Goal: Information Seeking & Learning: Learn about a topic

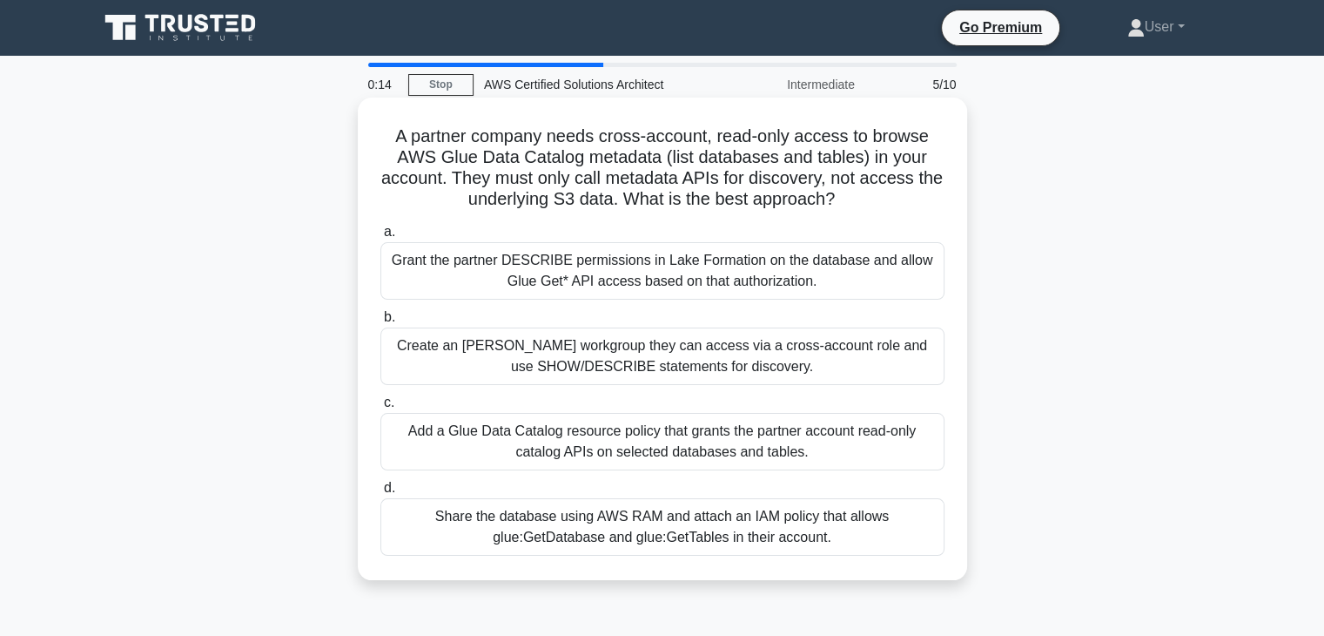
click at [767, 206] on h5 "A partner company needs cross-account, read-only access to browse AWS Glue Data…" at bounding box center [663, 167] width 568 height 85
click at [829, 212] on div "A partner company needs cross-account, read-only access to browse AWS Glue Data…" at bounding box center [663, 338] width 596 height 468
click at [823, 203] on h5 "A partner company needs cross-account, read-only access to browse AWS Glue Data…" at bounding box center [663, 167] width 568 height 85
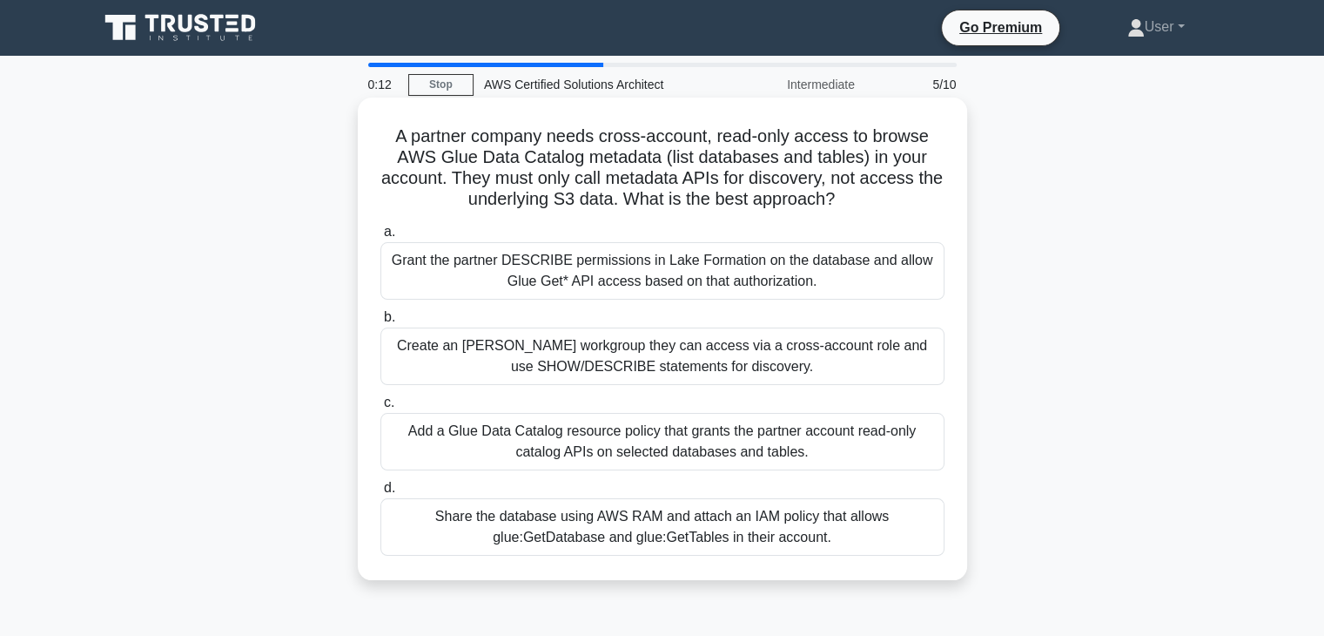
click at [848, 203] on h5 "A partner company needs cross-account, read-only access to browse AWS Glue Data…" at bounding box center [663, 167] width 568 height 85
drag, startPoint x: 850, startPoint y: 203, endPoint x: 479, endPoint y: 158, distance: 373.6
click at [502, 164] on h5 "A partner company needs cross-account, read-only access to browse AWS Glue Data…" at bounding box center [663, 167] width 568 height 85
click at [408, 147] on h5 "A partner company needs cross-account, read-only access to browse AWS Glue Data…" at bounding box center [663, 167] width 568 height 85
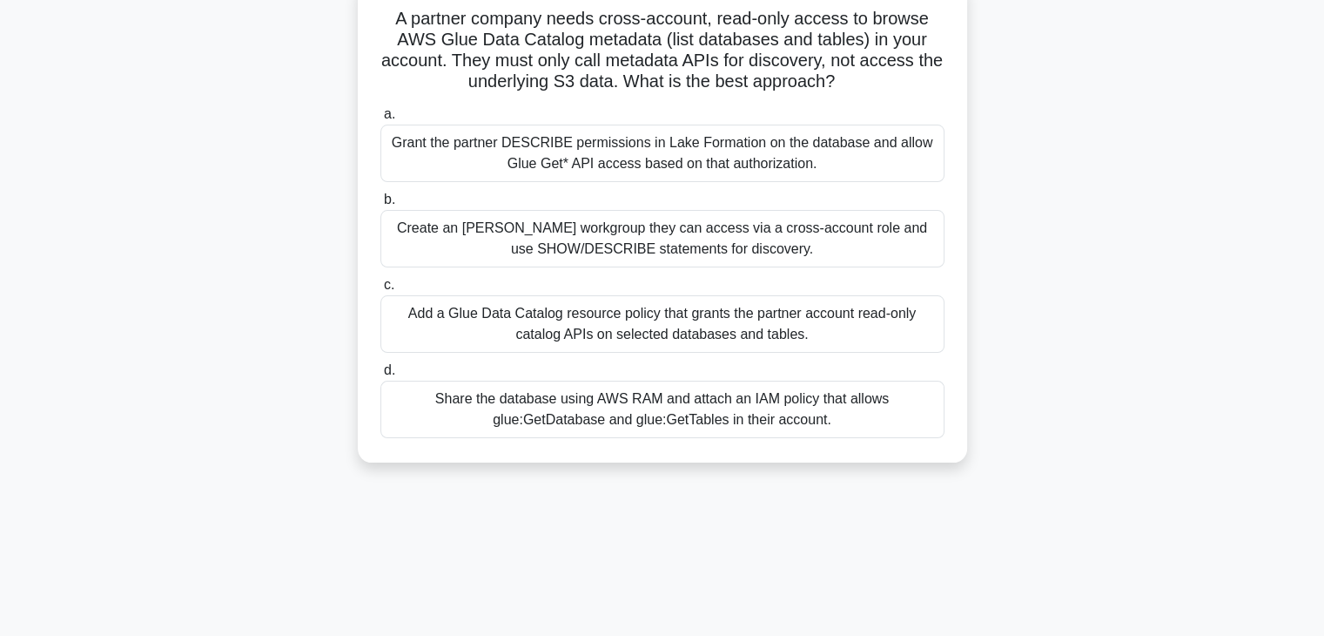
scroll to position [87, 0]
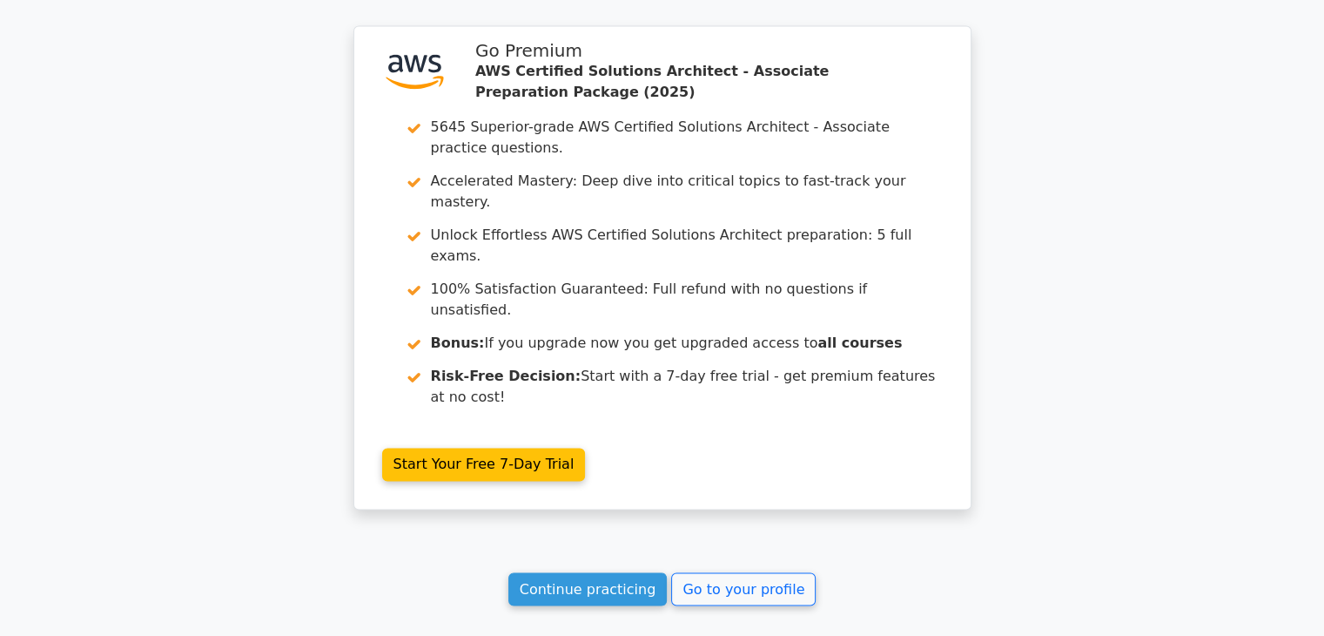
scroll to position [2786, 0]
click at [577, 572] on link "Continue practicing" at bounding box center [587, 588] width 159 height 33
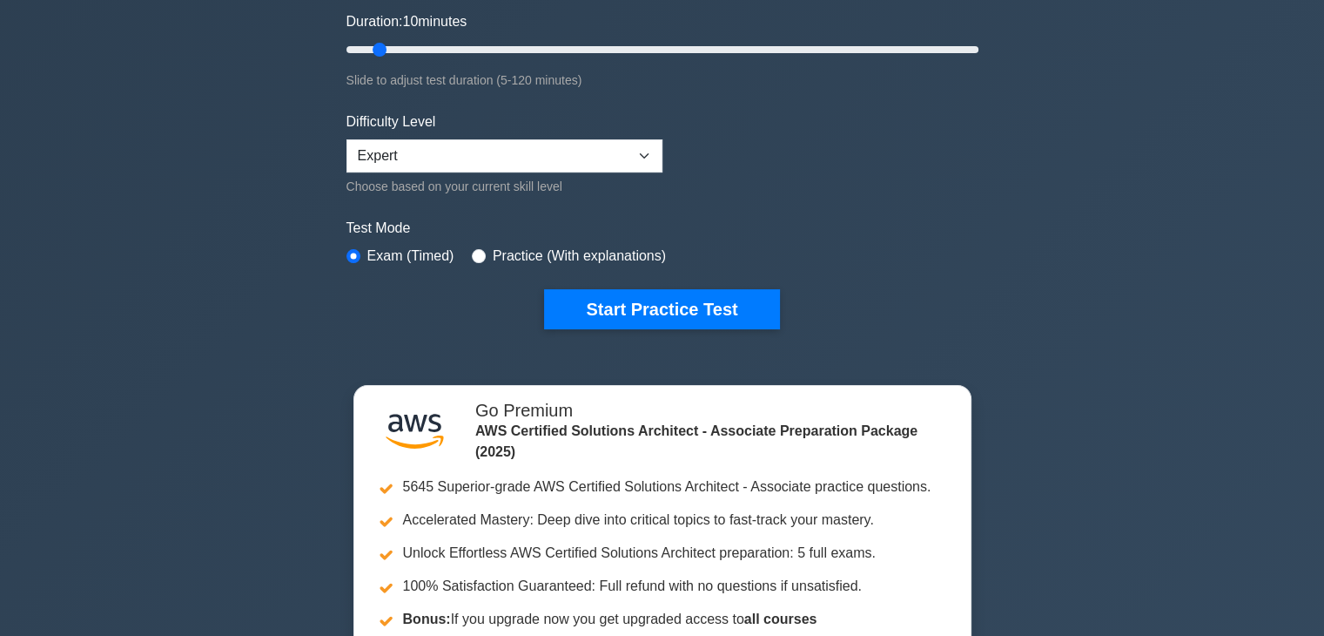
scroll to position [348, 0]
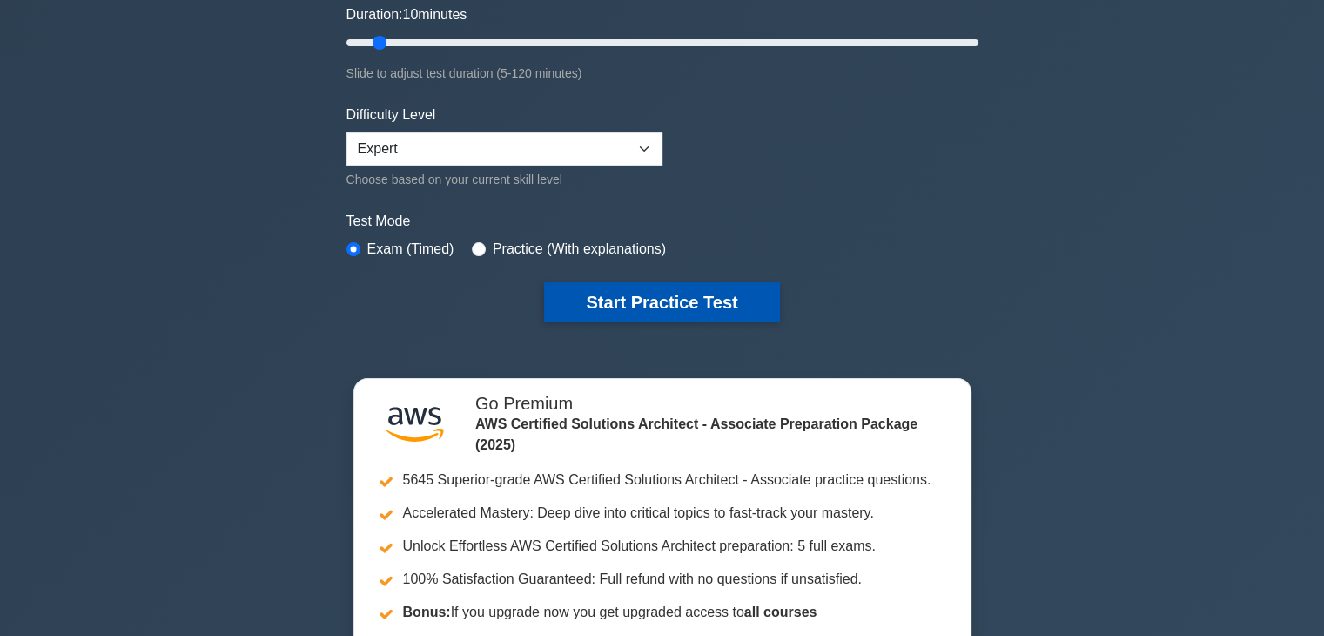
click at [661, 287] on button "Start Practice Test" at bounding box center [661, 302] width 235 height 40
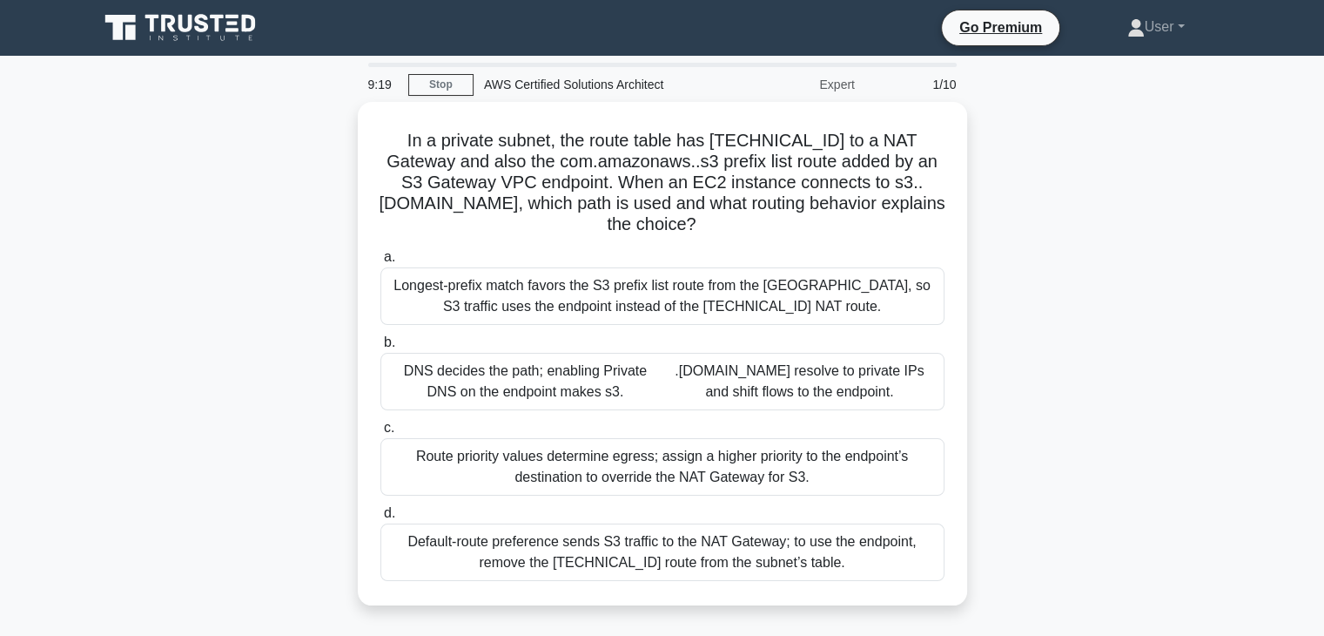
click at [972, 587] on div "In a private subnet, the route table has 0.0.0.0/0 to a NAT Gateway and also th…" at bounding box center [662, 364] width 1149 height 524
click at [973, 563] on div "In a private subnet, the route table has 0.0.0.0/0 to a NAT Gateway and also th…" at bounding box center [662, 364] width 1149 height 524
click at [981, 445] on div "In a private subnet, the route table has 0.0.0.0/0 to a NAT Gateway and also th…" at bounding box center [662, 364] width 1149 height 524
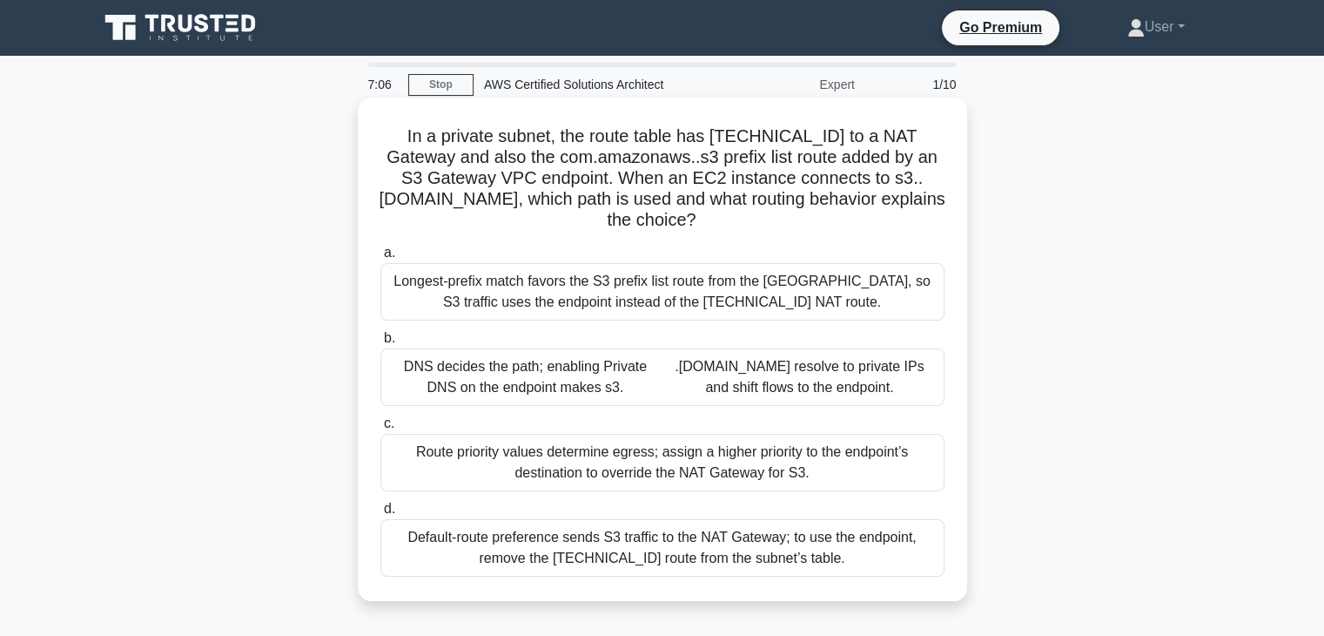
click at [655, 239] on div "a. Longest-prefix match favors the S3 prefix list route from the gateway endpoi…" at bounding box center [662, 409] width 585 height 341
click at [672, 293] on div "Longest-prefix match favors the S3 prefix list route from the gateway endpoint,…" at bounding box center [662, 291] width 564 height 57
click at [380, 259] on input "a. Longest-prefix match favors the S3 prefix list route from the gateway endpoi…" at bounding box center [380, 252] width 0 height 11
